Goal: Browse casually: Explore the website without a specific task or goal

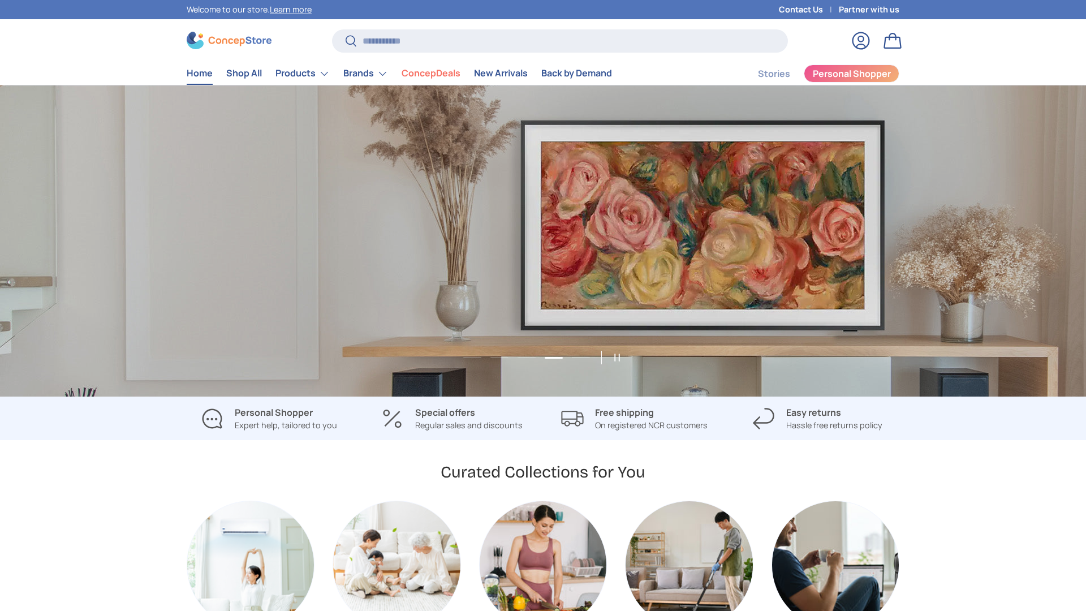
scroll to position [0, 3257]
